Goal: Navigation & Orientation: Find specific page/section

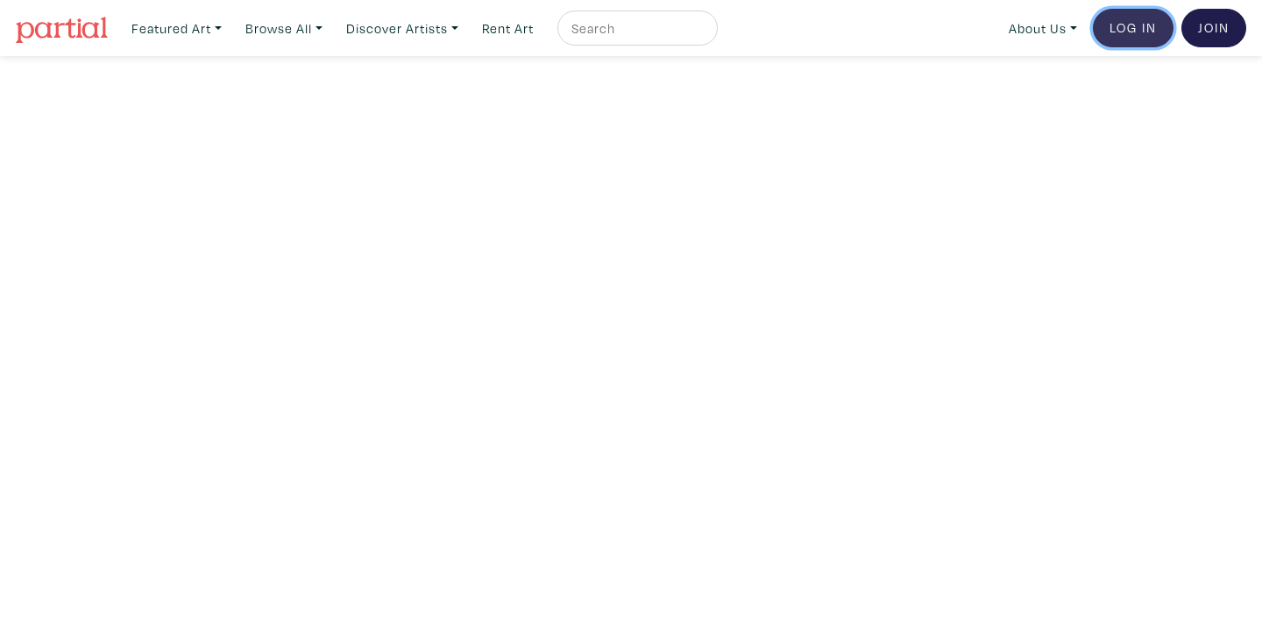
click at [1120, 35] on link "Log In" at bounding box center [1133, 28] width 81 height 39
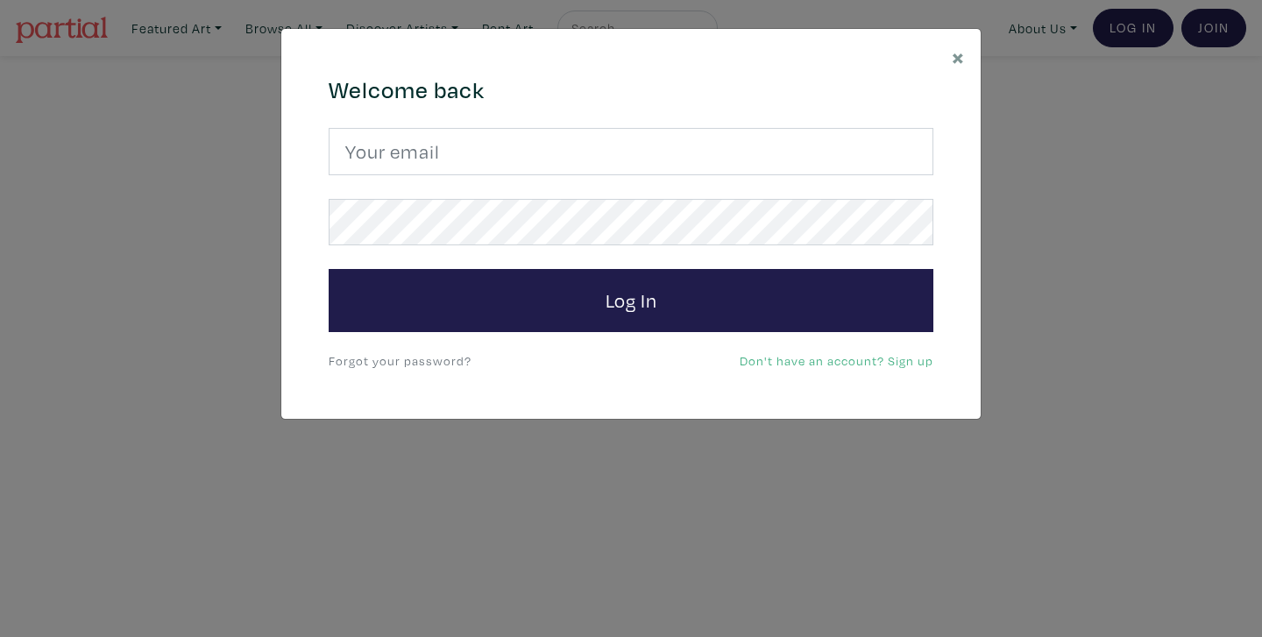
click at [632, 180] on form "Log In" at bounding box center [631, 230] width 605 height 204
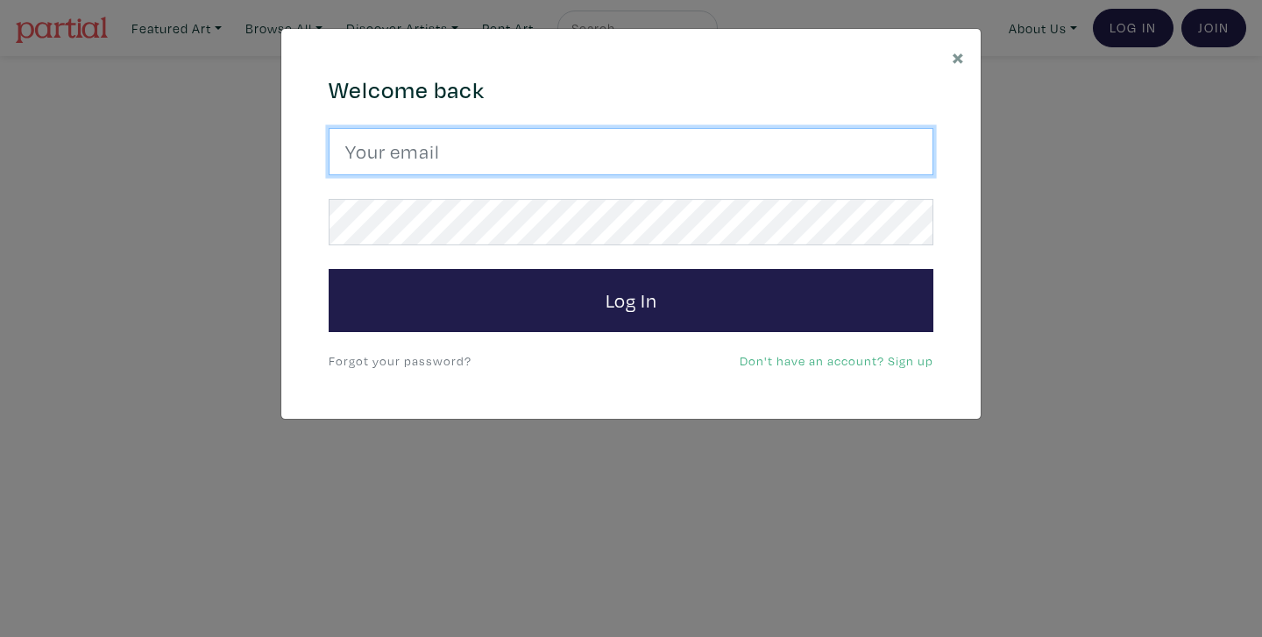
click at [635, 167] on input "email" at bounding box center [631, 151] width 605 height 47
type input "cassandrac181@gmail.com"
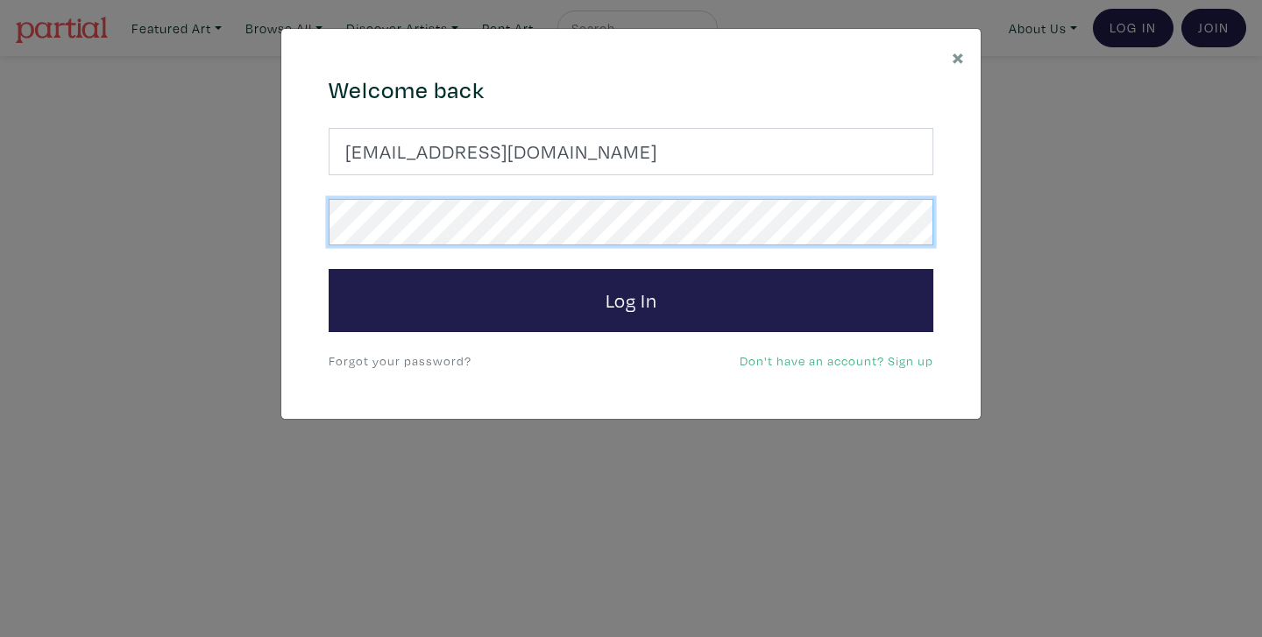
click at [329, 269] on button "Log In" at bounding box center [631, 300] width 605 height 63
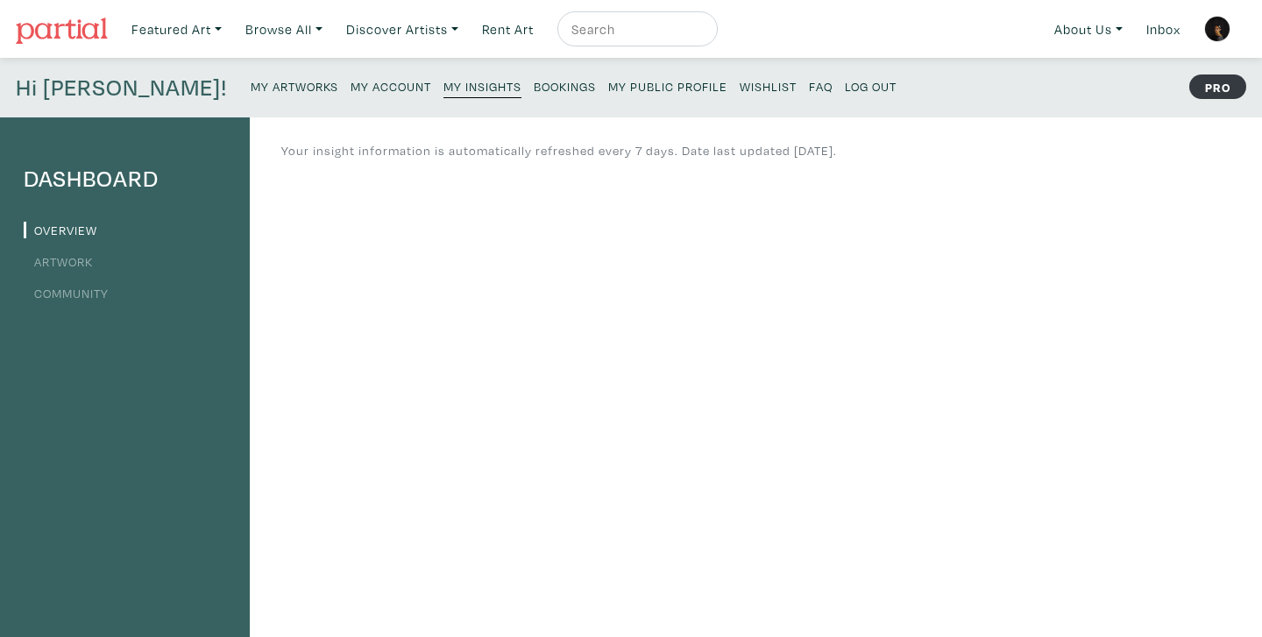
click at [534, 89] on small "Bookings" at bounding box center [565, 86] width 62 height 17
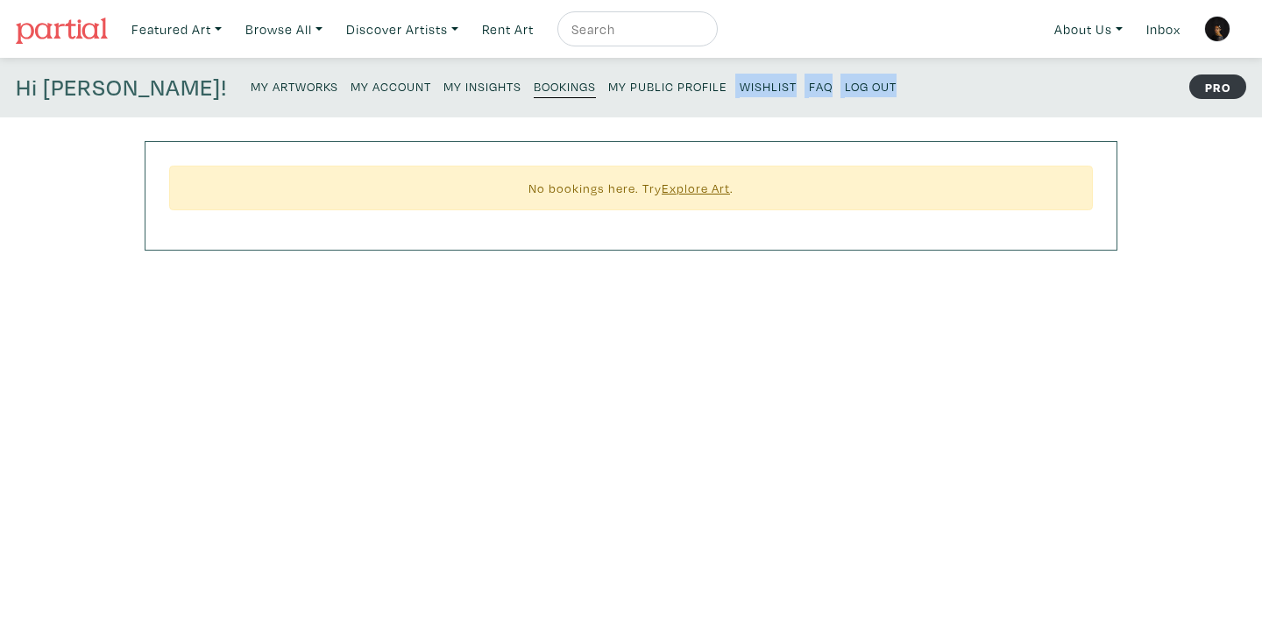
click at [619, 97] on p "My Artworks My Account My Insights Bookings My Public Profile Wishlist FAQ Log …" at bounding box center [578, 88] width 654 height 28
click at [627, 88] on small "My Public Profile" at bounding box center [667, 86] width 119 height 17
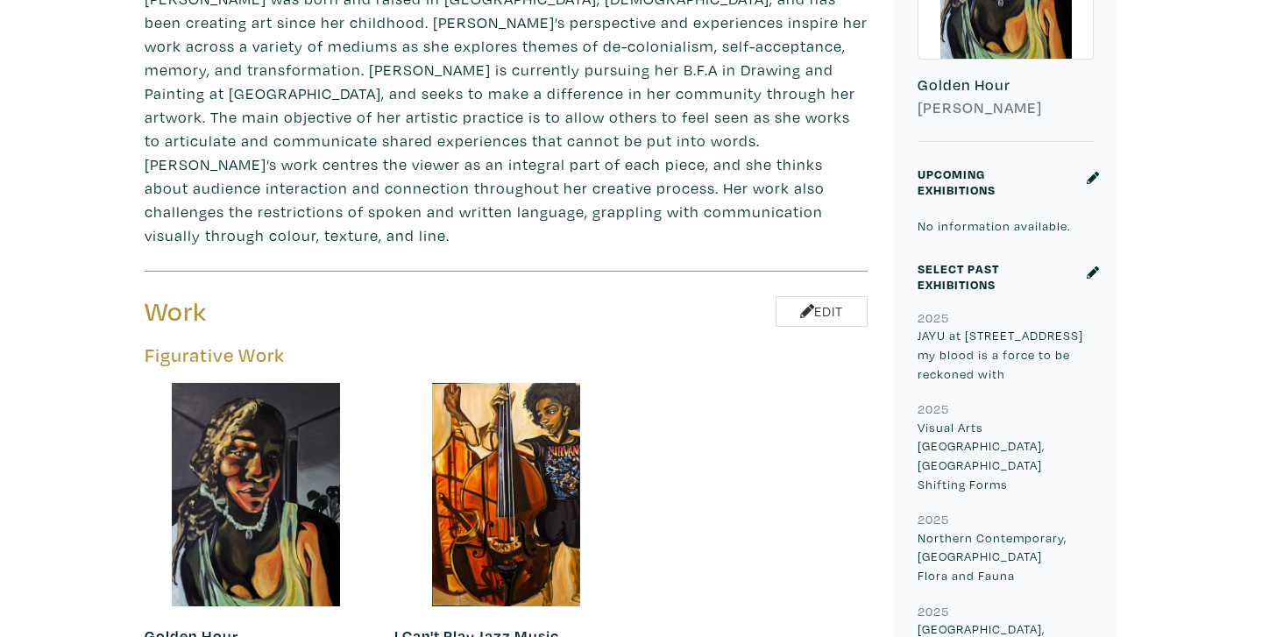
scroll to position [584, 0]
